Goal: Transaction & Acquisition: Subscribe to service/newsletter

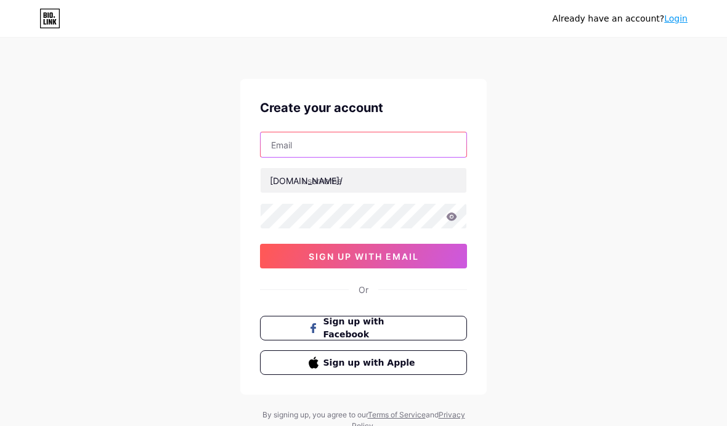
click at [289, 149] on input "text" at bounding box center [364, 145] width 206 height 25
type input "N"
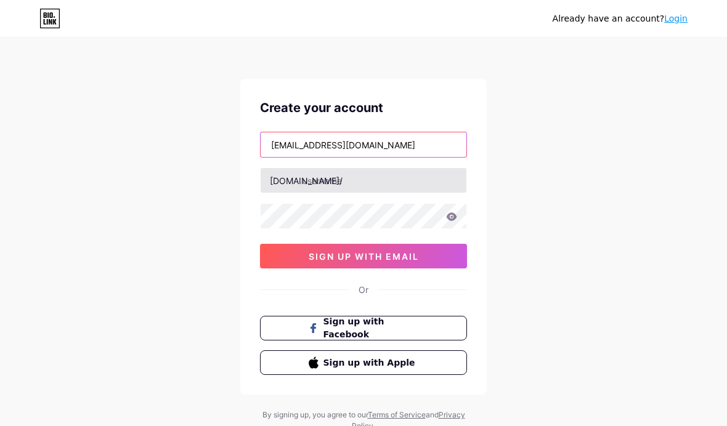
type input "[EMAIL_ADDRESS][DOMAIN_NAME]"
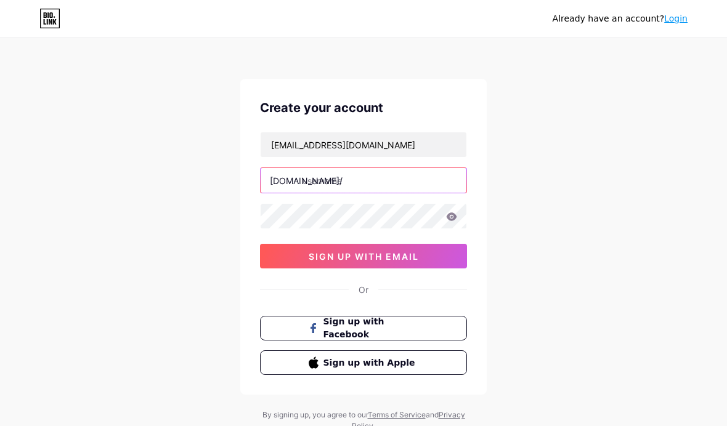
click at [349, 187] on input "text" at bounding box center [364, 180] width 206 height 25
click at [454, 218] on icon at bounding box center [452, 217] width 10 height 8
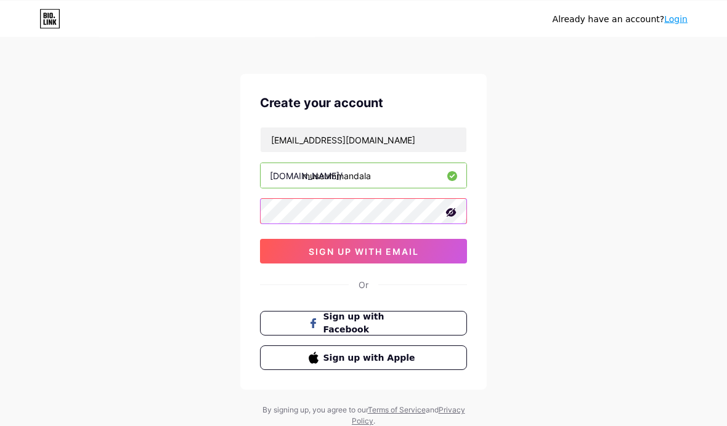
scroll to position [2, 0]
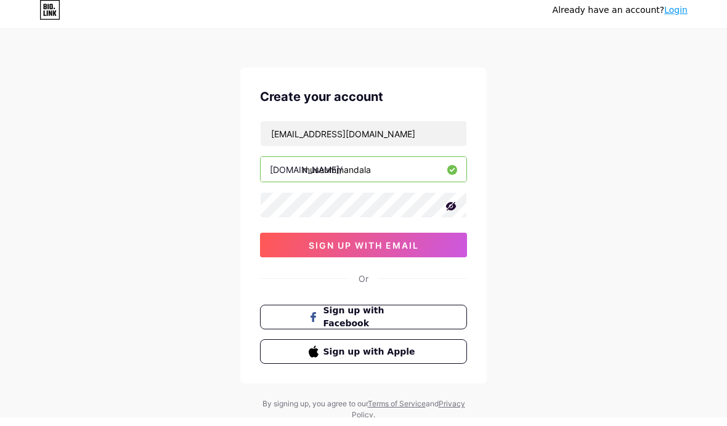
click at [380, 166] on input "museummandala" at bounding box center [364, 178] width 206 height 25
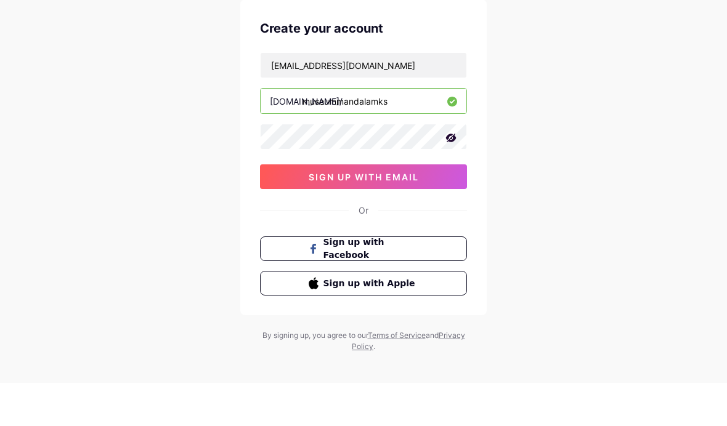
scroll to position [41, 0]
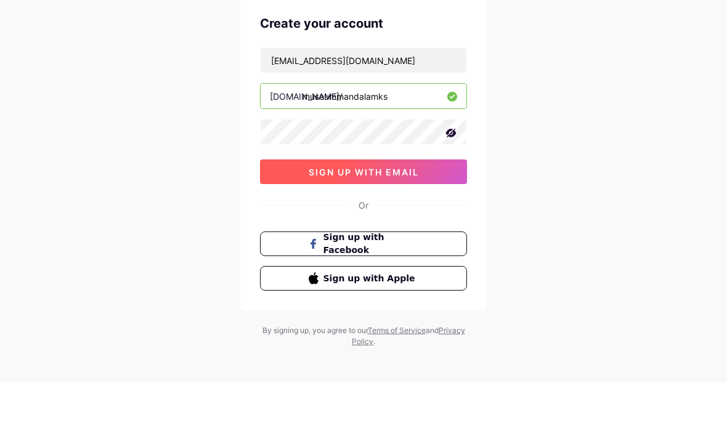
type input "museummandalamks"
click at [442, 203] on button "sign up with email" at bounding box center [363, 215] width 207 height 25
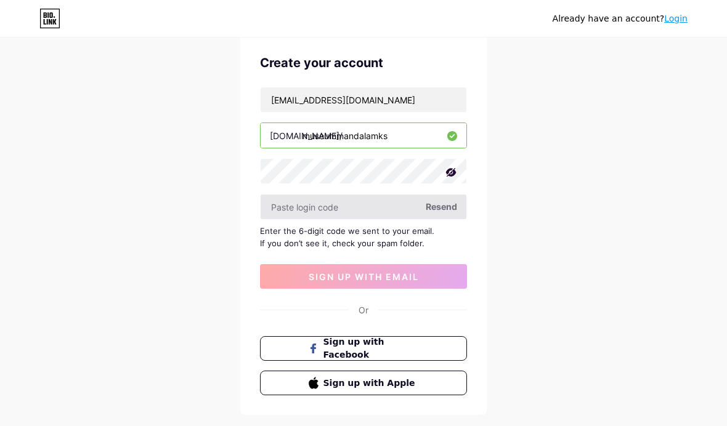
click at [296, 218] on input "text" at bounding box center [364, 207] width 206 height 25
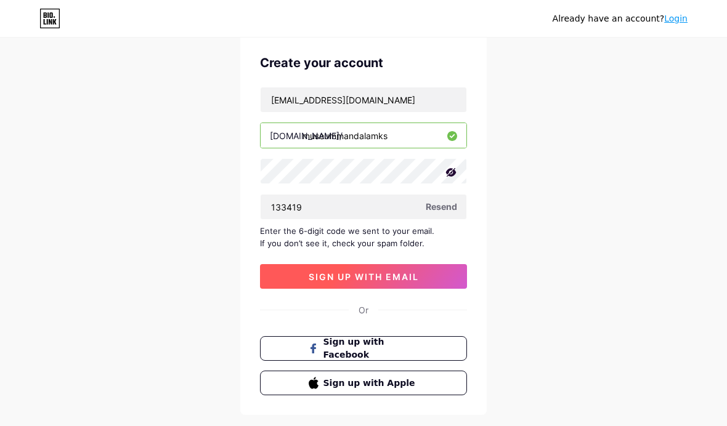
type input "133419"
click at [446, 273] on button "sign up with email" at bounding box center [363, 276] width 207 height 25
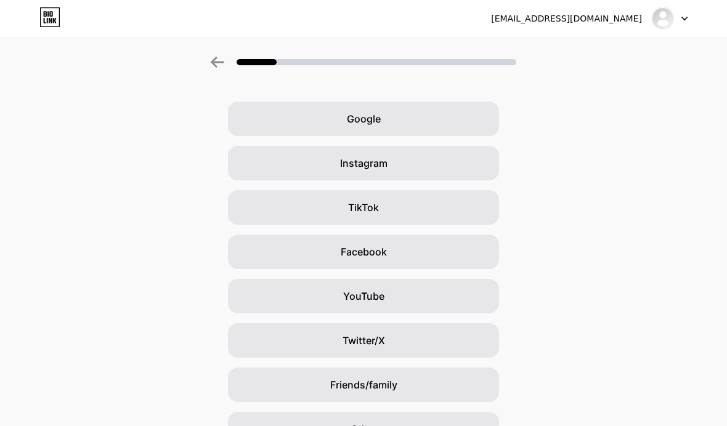
scroll to position [36, 0]
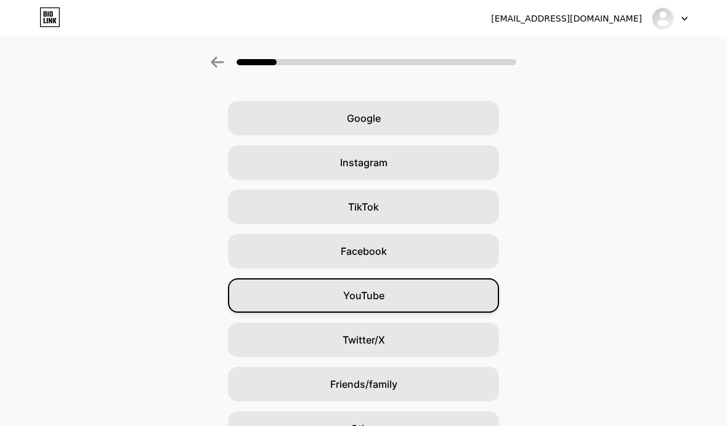
click at [254, 301] on div "YouTube" at bounding box center [363, 296] width 271 height 35
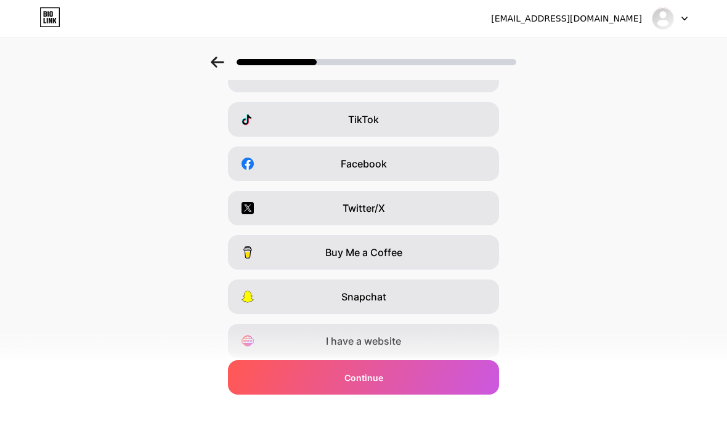
scroll to position [123, 0]
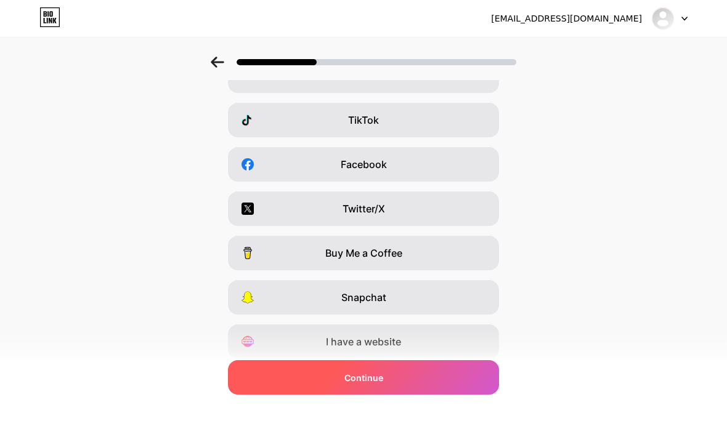
click at [253, 395] on div "Continue" at bounding box center [363, 378] width 271 height 35
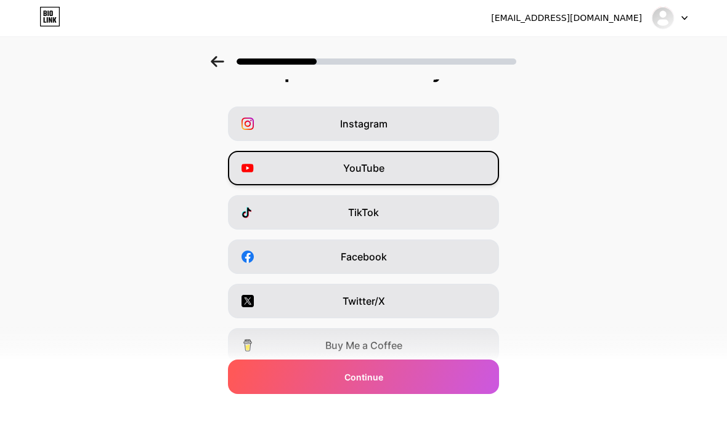
scroll to position [30, 0]
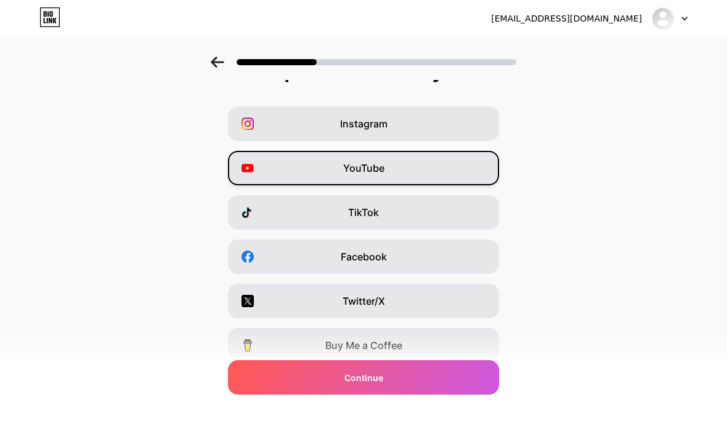
click at [476, 160] on div "YouTube" at bounding box center [363, 168] width 271 height 35
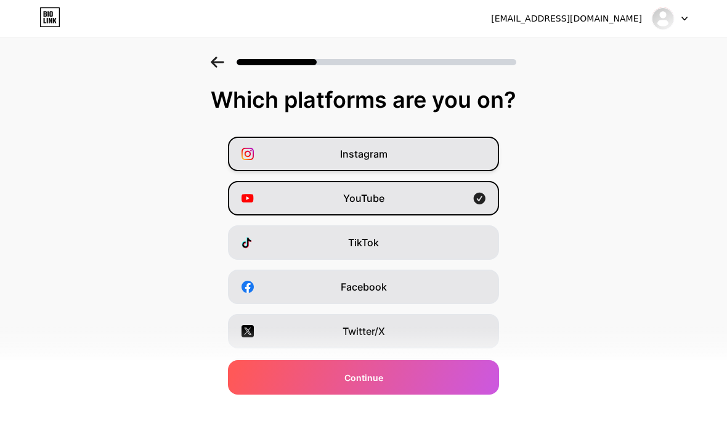
click at [478, 149] on div "Instagram" at bounding box center [363, 154] width 271 height 35
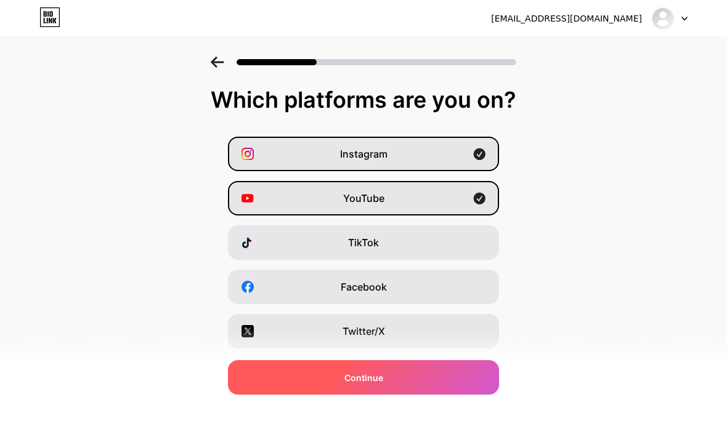
click at [236, 380] on div "Continue" at bounding box center [363, 378] width 271 height 35
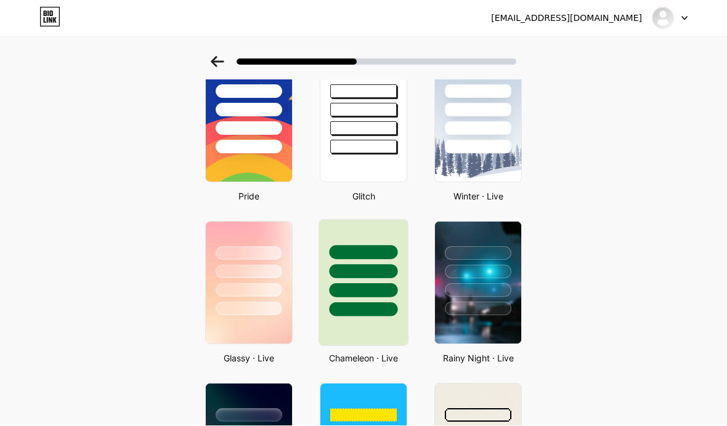
scroll to position [243, 0]
click at [330, 335] on div at bounding box center [364, 282] width 90 height 127
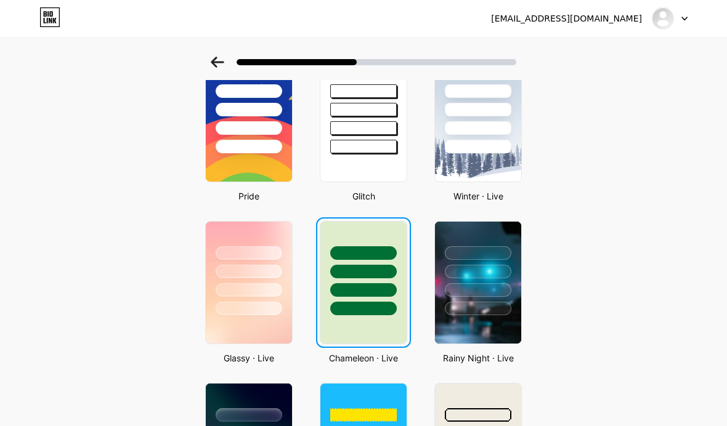
scroll to position [0, 0]
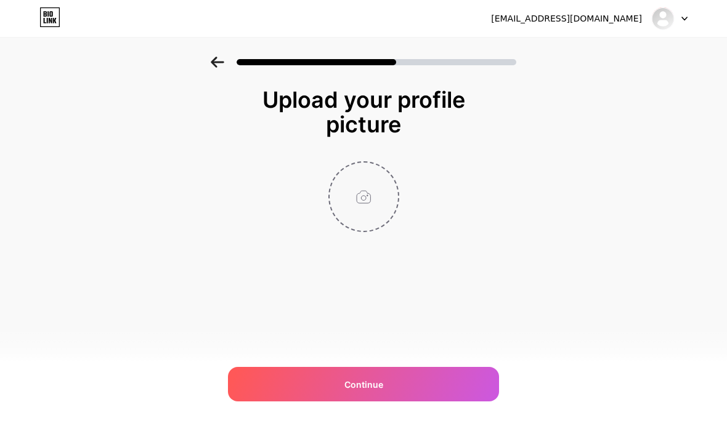
click at [354, 196] on input "file" at bounding box center [364, 197] width 68 height 68
click at [384, 208] on input "file" at bounding box center [364, 197] width 68 height 68
click at [355, 197] on input "file" at bounding box center [364, 197] width 68 height 68
type input "C:\fakepath\LOGO MANDALA MAIN.png"
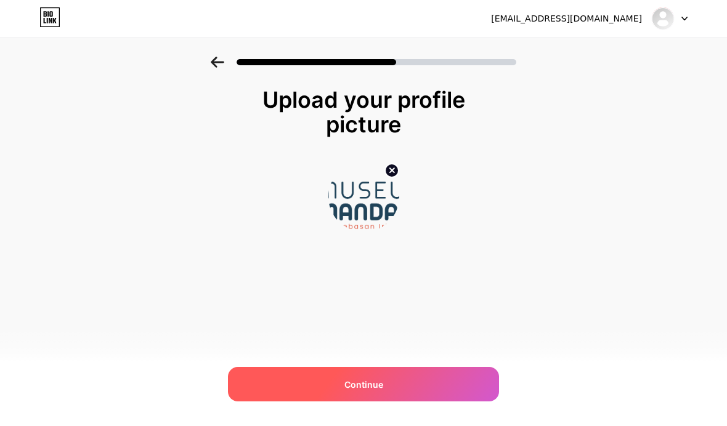
click at [454, 402] on div "Continue" at bounding box center [363, 384] width 271 height 35
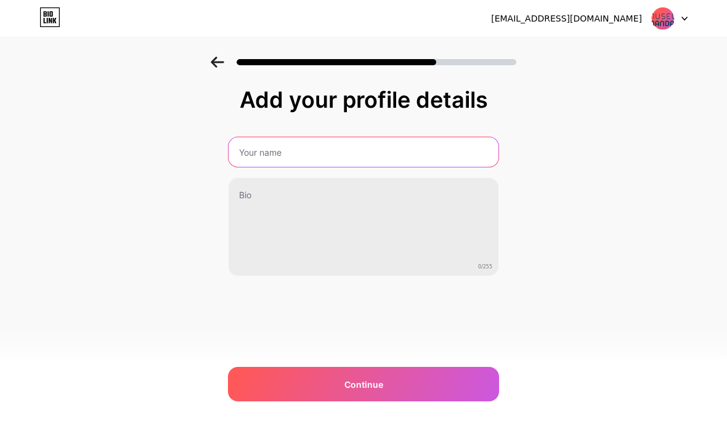
click at [462, 156] on input "text" at bounding box center [364, 152] width 270 height 30
type input "Museum Mandala Pembebasan [GEOGRAPHIC_DATA]"
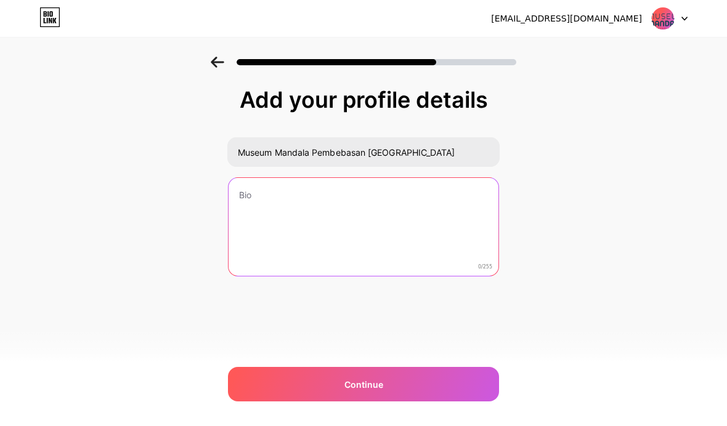
click at [270, 221] on textarea at bounding box center [364, 227] width 270 height 99
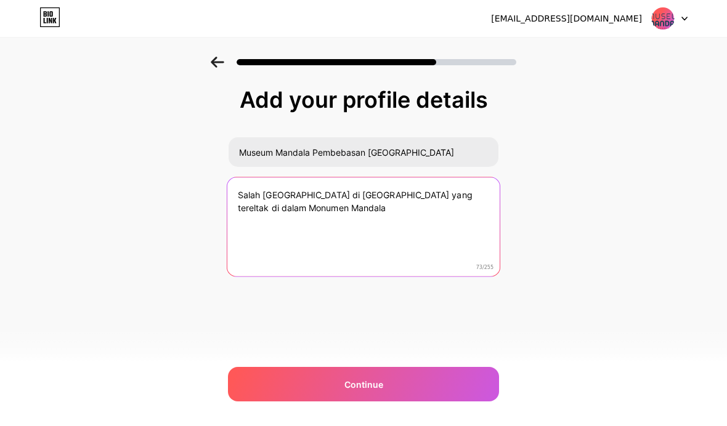
click at [442, 194] on textarea "Salah [GEOGRAPHIC_DATA] di [GEOGRAPHIC_DATA] yang tereltak di dalam Monumen Man…" at bounding box center [363, 227] width 272 height 100
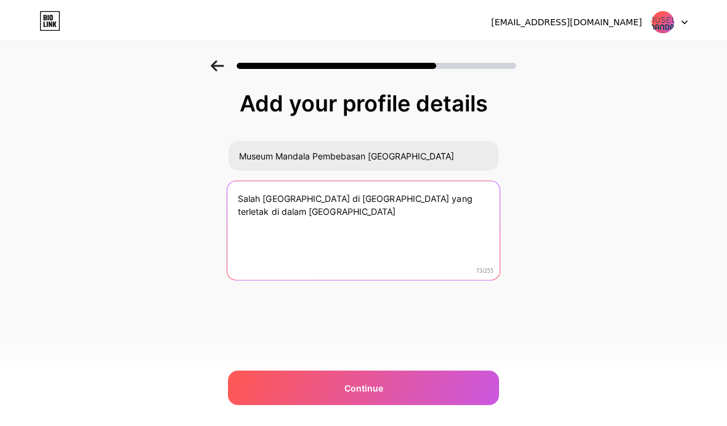
scroll to position [44, 0]
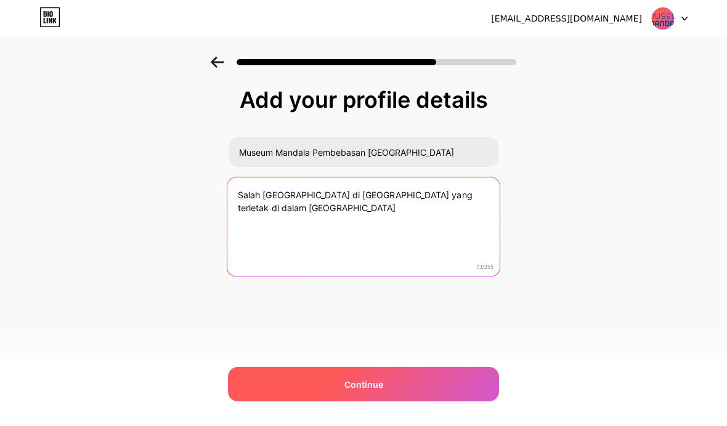
type textarea "Salah [GEOGRAPHIC_DATA] di [GEOGRAPHIC_DATA] yang terletak di dalam [GEOGRAPHIC…"
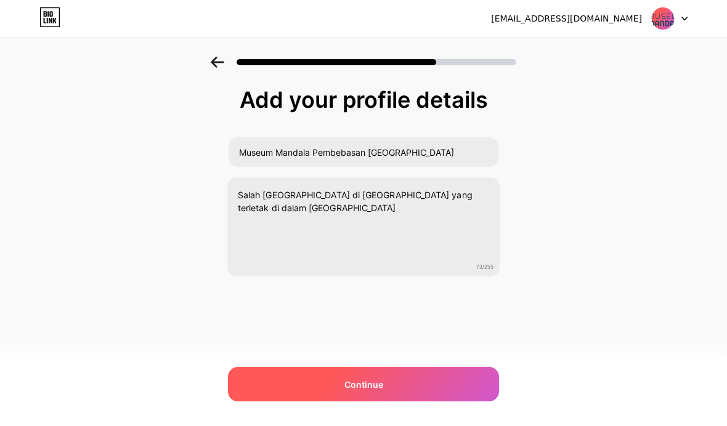
click at [301, 383] on div "Continue" at bounding box center [363, 384] width 271 height 35
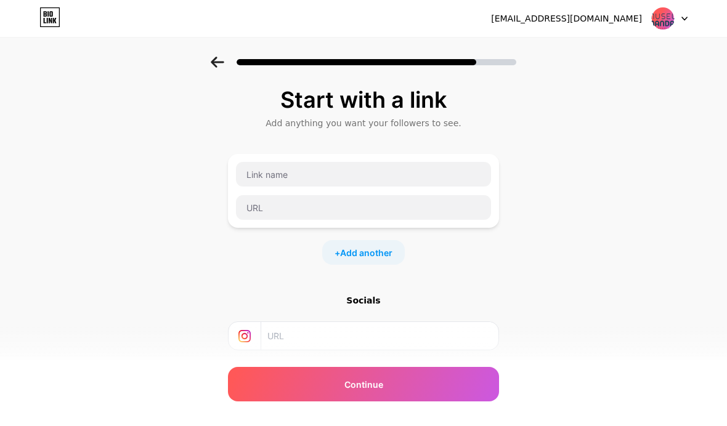
click at [283, 335] on input "text" at bounding box center [379, 336] width 224 height 28
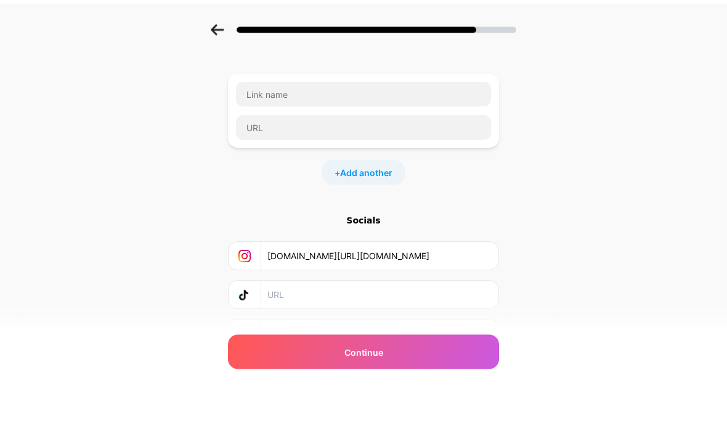
scroll to position [50, 0]
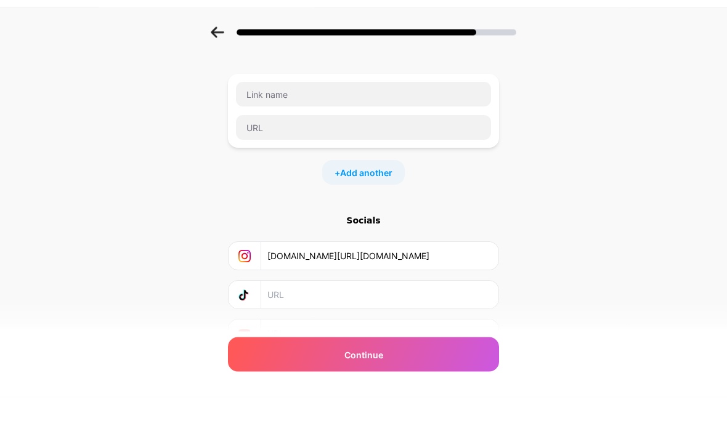
type input "[DOMAIN_NAME][URL][DOMAIN_NAME]"
click at [300, 350] on input "text" at bounding box center [379, 364] width 224 height 28
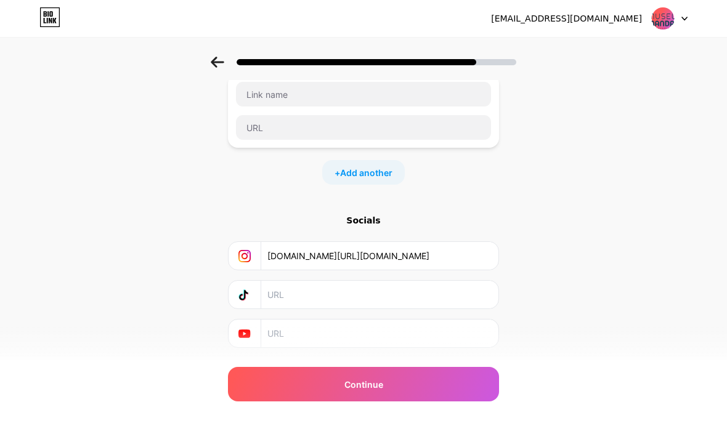
scroll to position [64, 0]
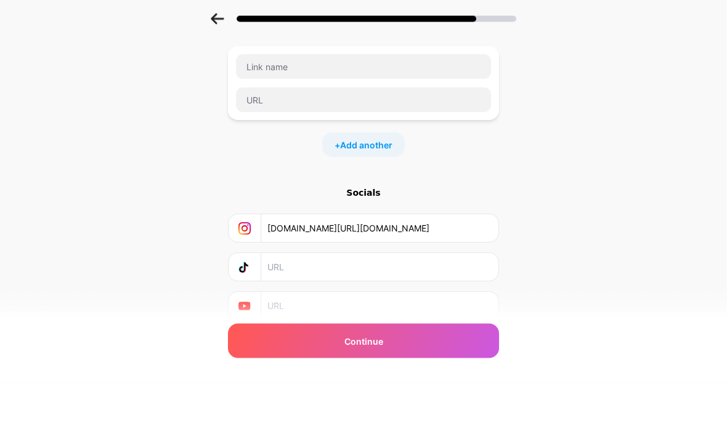
paste input "[URL][DOMAIN_NAME]"
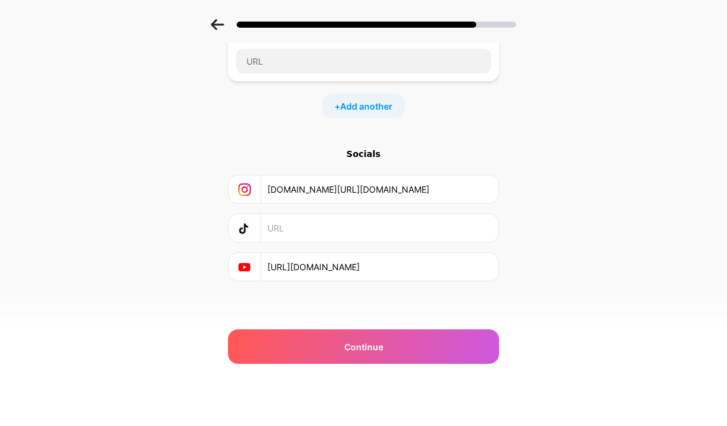
scroll to position [113, 0]
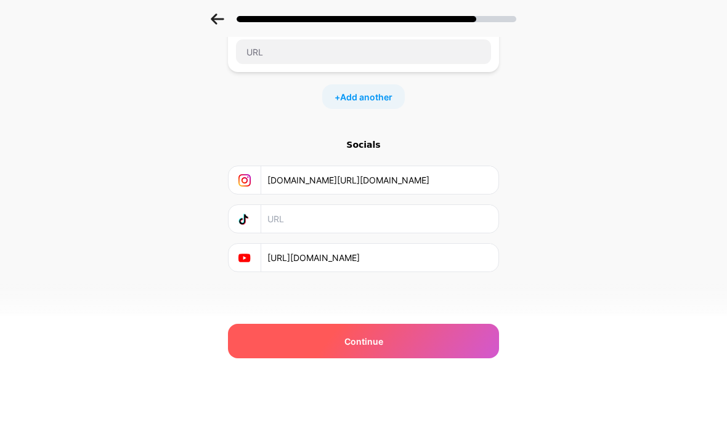
type input "[URL][DOMAIN_NAME]"
click at [245, 367] on div "Continue" at bounding box center [363, 384] width 271 height 35
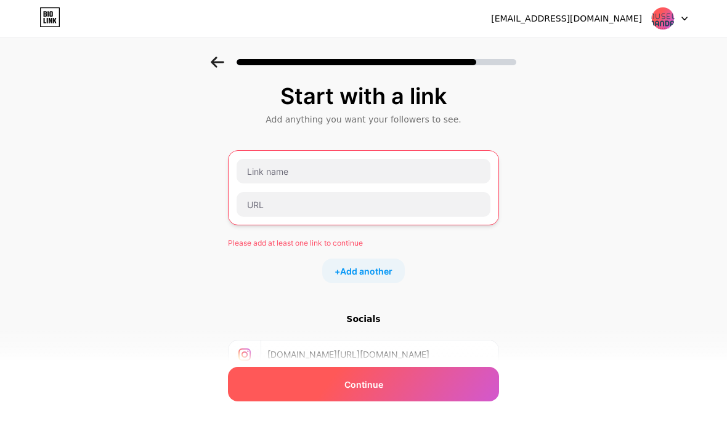
scroll to position [0, 0]
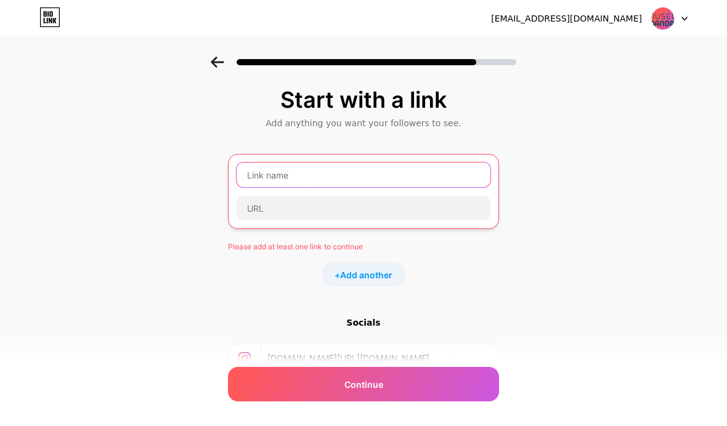
click at [255, 175] on input "text" at bounding box center [364, 175] width 254 height 25
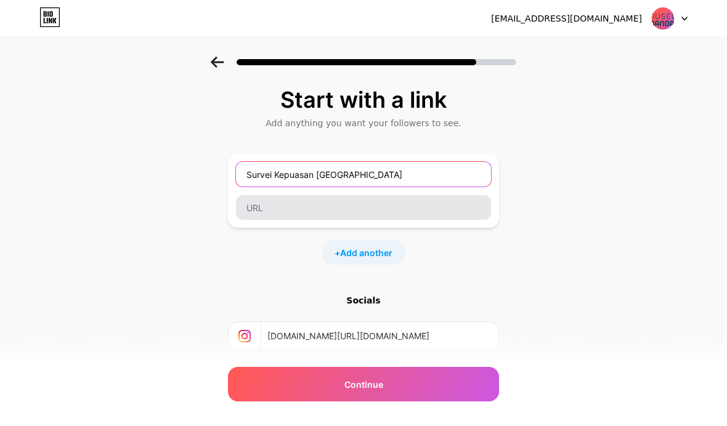
type input "Survei Kepuasan [GEOGRAPHIC_DATA]"
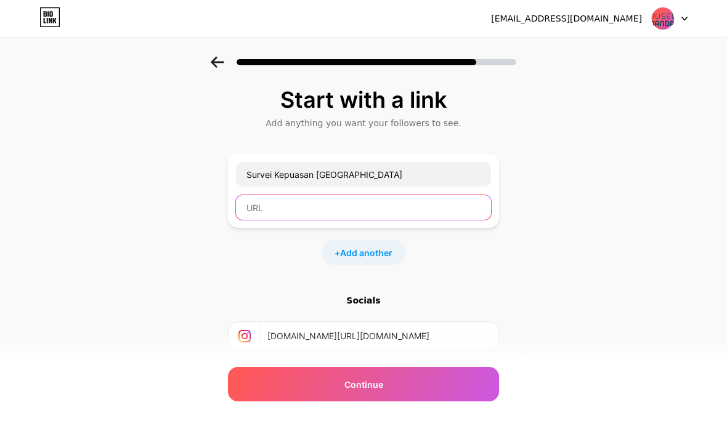
click at [259, 211] on input "text" at bounding box center [363, 207] width 255 height 25
paste input "[URL][DOMAIN_NAME]"
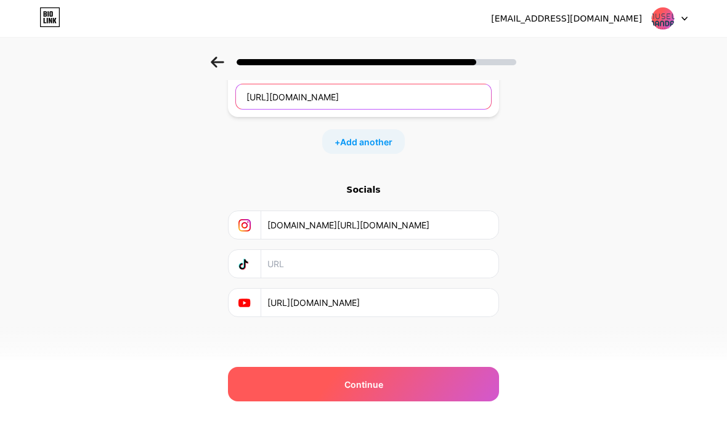
type input "[URL][DOMAIN_NAME]"
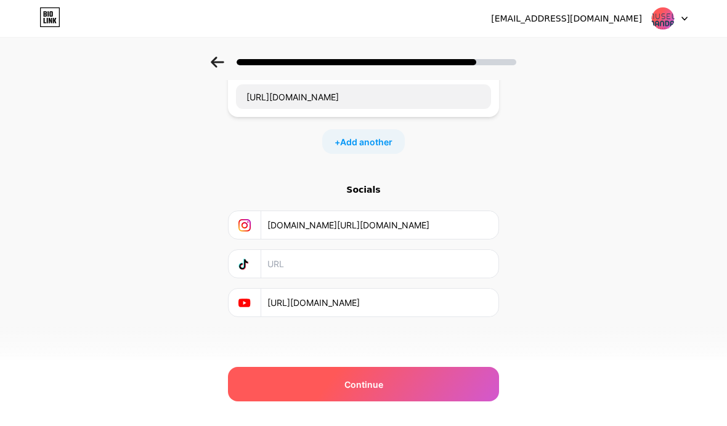
click at [262, 384] on div "Continue" at bounding box center [363, 384] width 271 height 35
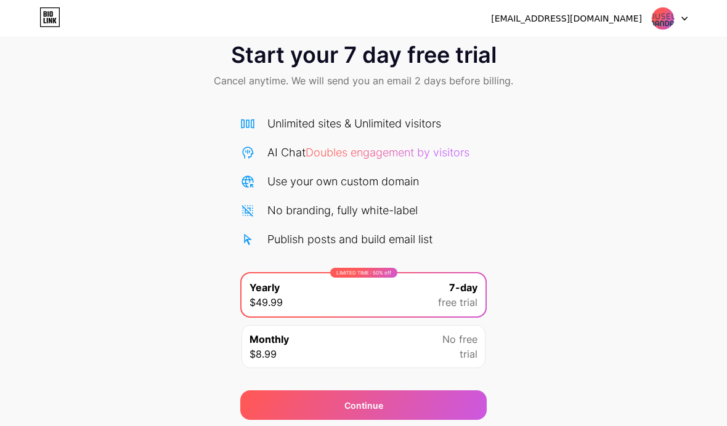
scroll to position [26, 0]
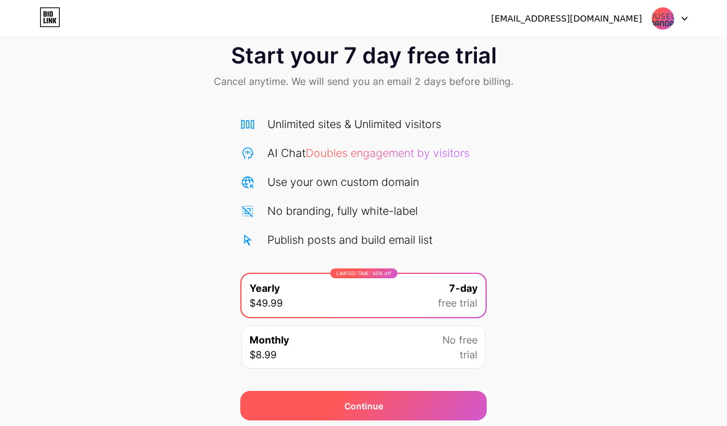
click at [462, 405] on div "Continue" at bounding box center [363, 406] width 247 height 30
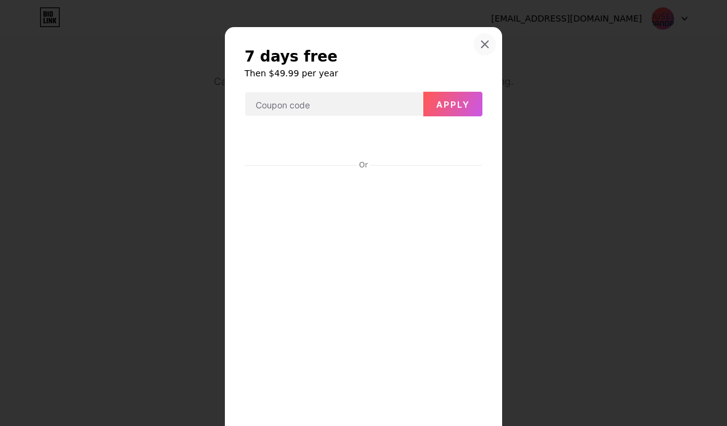
click at [487, 52] on div at bounding box center [485, 44] width 22 height 22
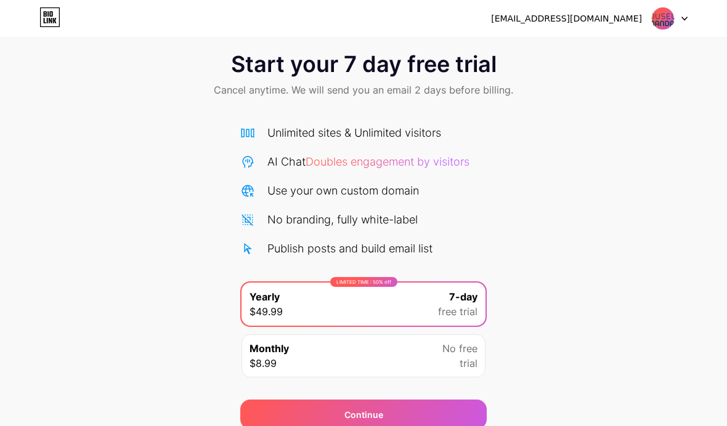
scroll to position [13, 0]
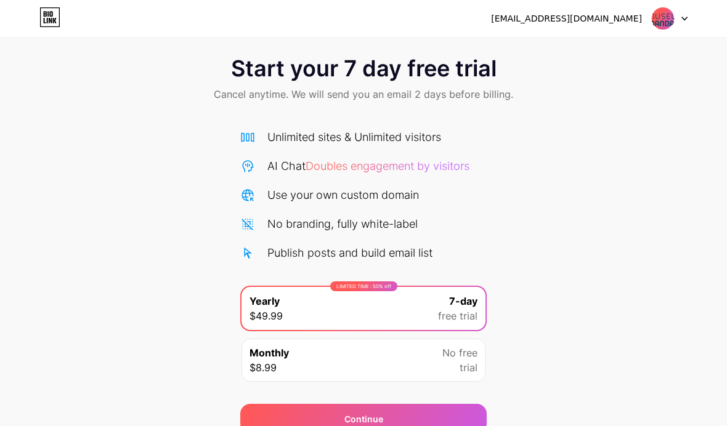
click at [685, 20] on icon at bounding box center [684, 18] width 5 height 3
click at [563, 184] on div "Start your 7 day free trial Cancel anytime. We will send you an email 2 days be…" at bounding box center [363, 239] width 727 height 390
